Goal: Find specific page/section: Find specific page/section

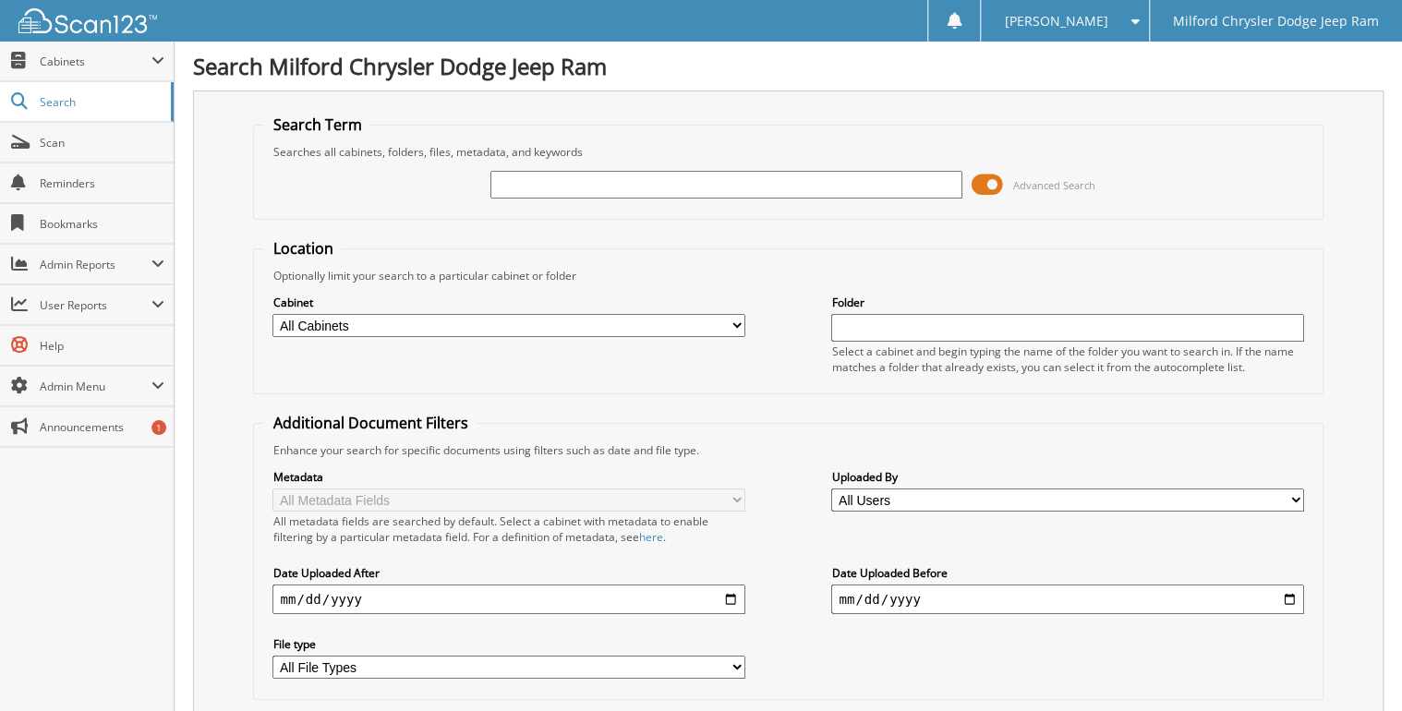
click at [652, 180] on input "text" at bounding box center [726, 185] width 472 height 28
type input "4606431"
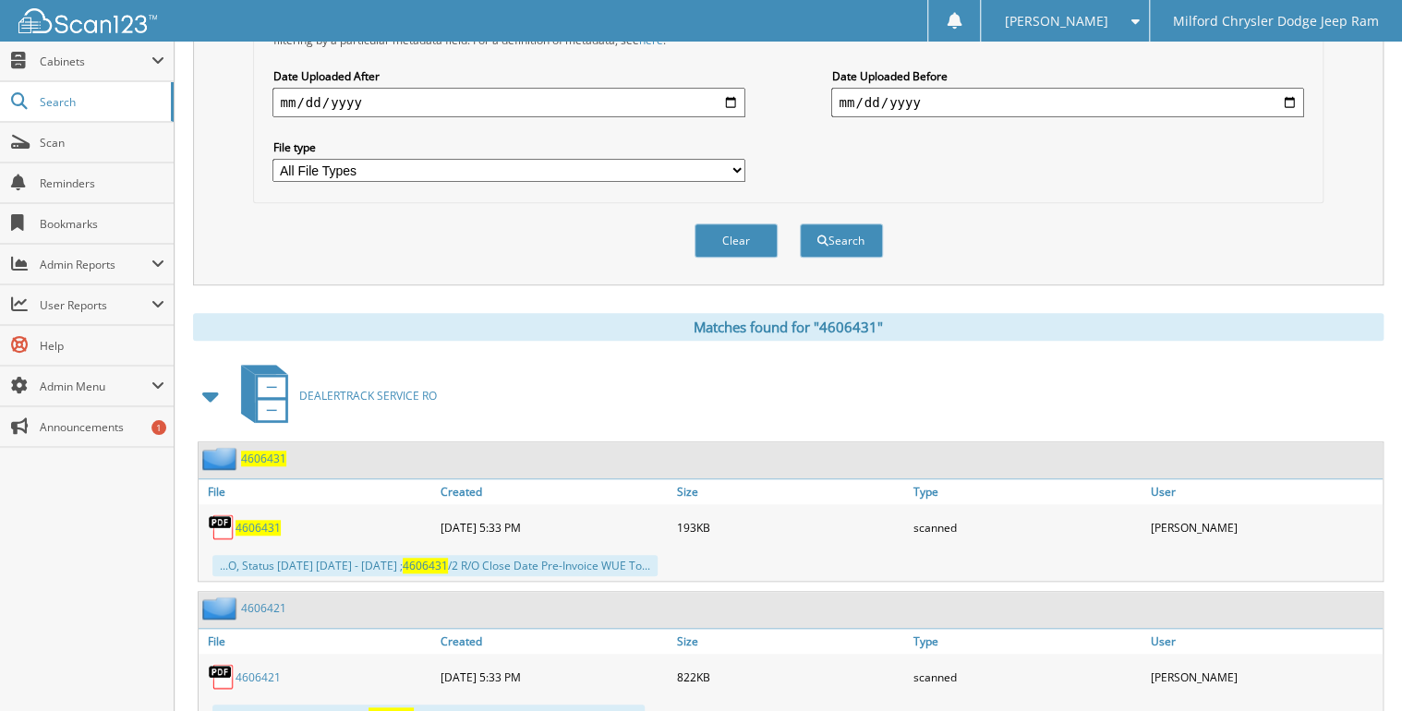
scroll to position [517, 0]
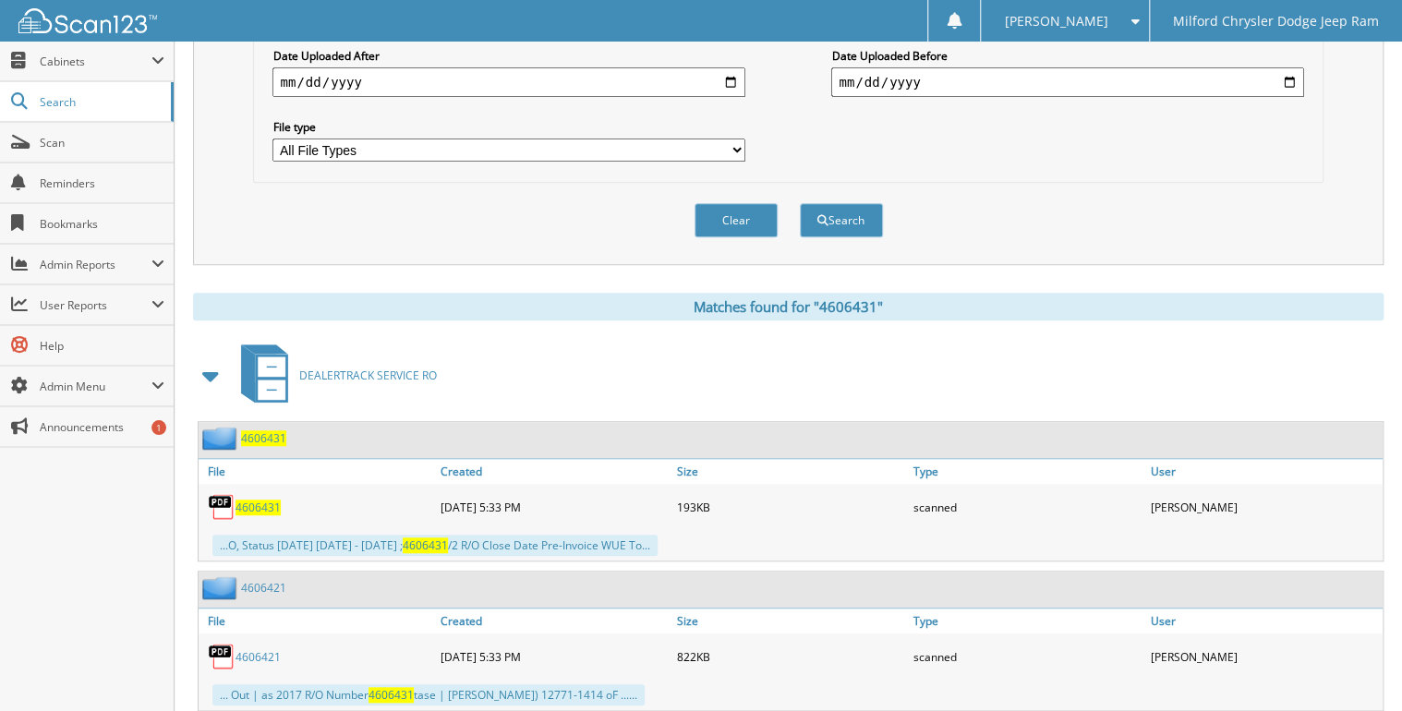
click at [271, 500] on span "4606431" at bounding box center [257, 508] width 45 height 16
click at [90, 153] on link "Scan" at bounding box center [87, 143] width 174 height 40
